Goal: Check status: Check status

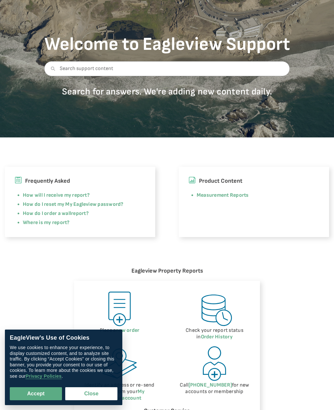
click at [47, 394] on button "Accept" at bounding box center [36, 393] width 52 height 13
checkbox input "true"
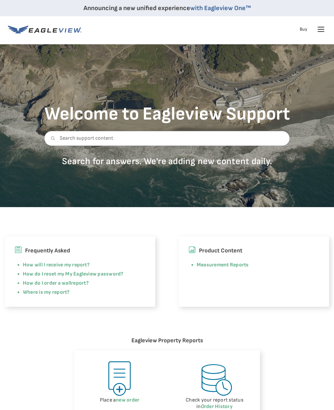
click at [325, 26] on icon at bounding box center [320, 29] width 10 height 10
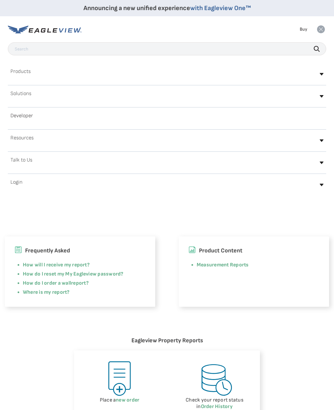
click at [25, 181] on div "Login" at bounding box center [167, 184] width 318 height 15
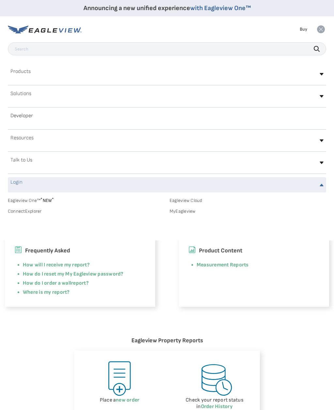
click at [50, 200] on span "* NEW *" at bounding box center [46, 201] width 13 height 6
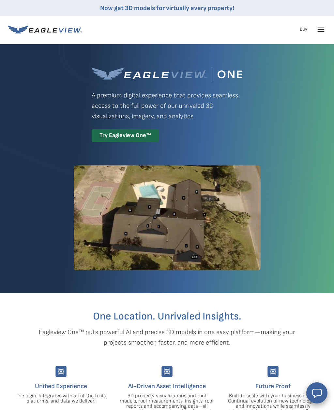
click at [325, 30] on icon at bounding box center [320, 29] width 10 height 10
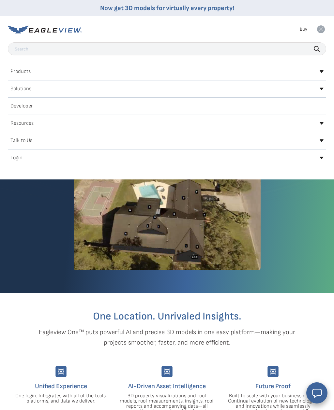
click at [21, 155] on h2 "Login" at bounding box center [16, 157] width 12 height 5
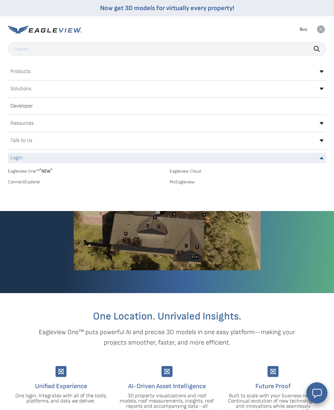
click at [28, 171] on link "Eagleview One™ * NEW *" at bounding box center [86, 169] width 156 height 7
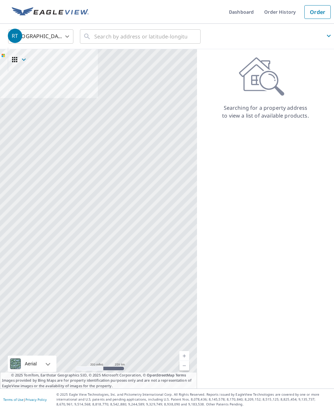
click at [278, 13] on link "Order History" at bounding box center [280, 12] width 42 height 24
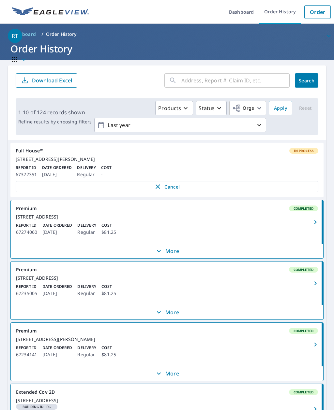
click at [220, 81] on input "text" at bounding box center [235, 80] width 108 height 18
click at [147, 162] on div "[STREET_ADDRESS][PERSON_NAME]" at bounding box center [167, 159] width 302 height 6
click at [73, 159] on div "[STREET_ADDRESS][PERSON_NAME]" at bounding box center [167, 159] width 302 height 6
